Goal: Information Seeking & Learning: Learn about a topic

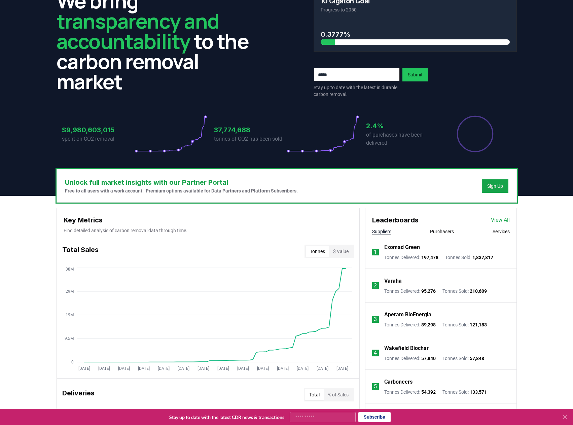
scroll to position [67, 0]
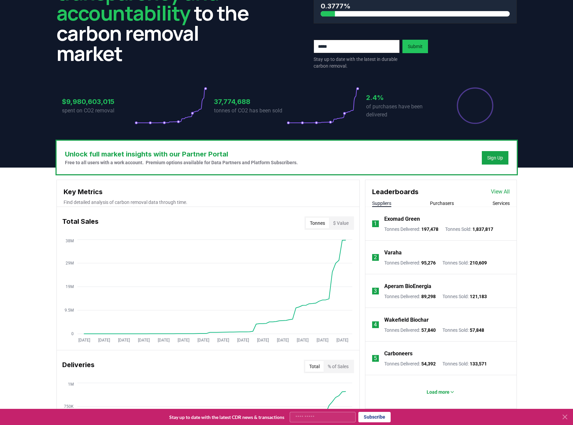
click at [407, 218] on p "Exomad Green" at bounding box center [402, 219] width 36 height 8
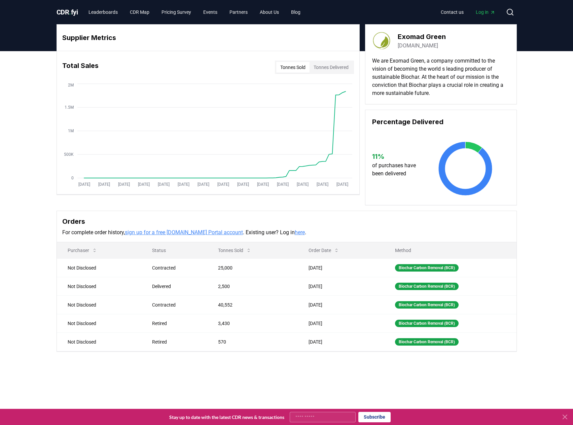
click at [339, 69] on button "Tonnes Delivered" at bounding box center [331, 67] width 43 height 11
click at [445, 269] on div "Biochar Carbon Removal (BCR)" at bounding box center [427, 267] width 64 height 7
